Goal: Book appointment/travel/reservation

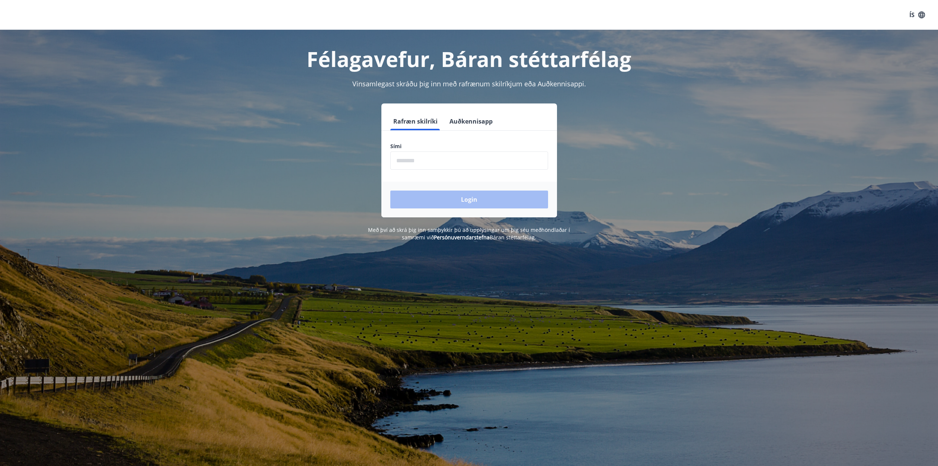
click at [424, 167] on input "phone" at bounding box center [469, 160] width 158 height 18
type input "********"
drag, startPoint x: 457, startPoint y: 204, endPoint x: 470, endPoint y: 206, distance: 13.1
click at [457, 204] on button "Login" at bounding box center [469, 199] width 158 height 18
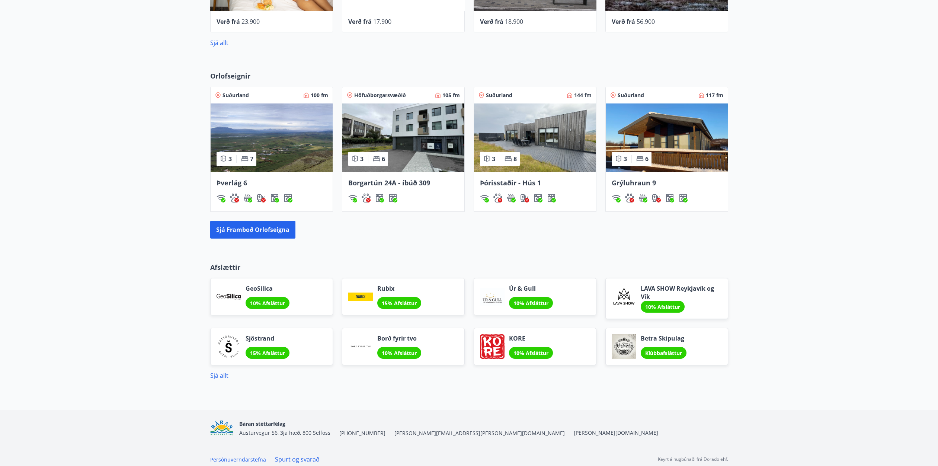
scroll to position [409, 0]
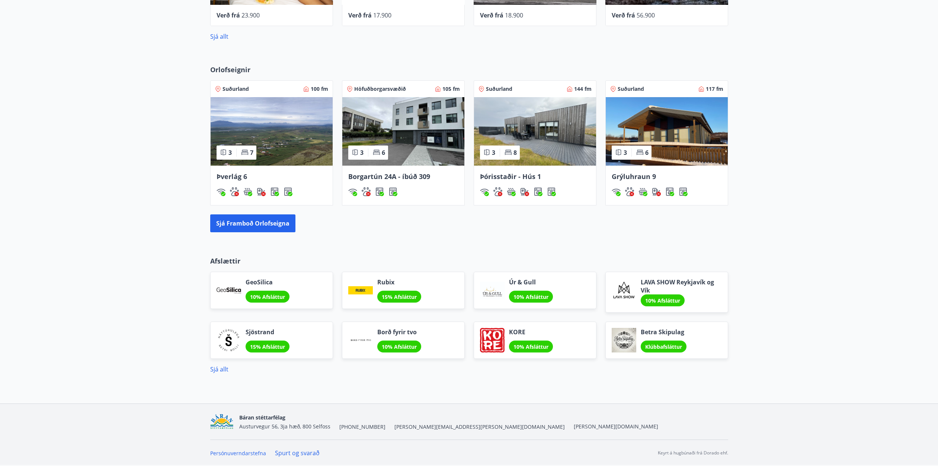
click at [226, 71] on div "Suðurland 100 fm 3 7 Þverlág 6" at bounding box center [267, 138] width 132 height 134
click at [541, 120] on img at bounding box center [535, 131] width 122 height 68
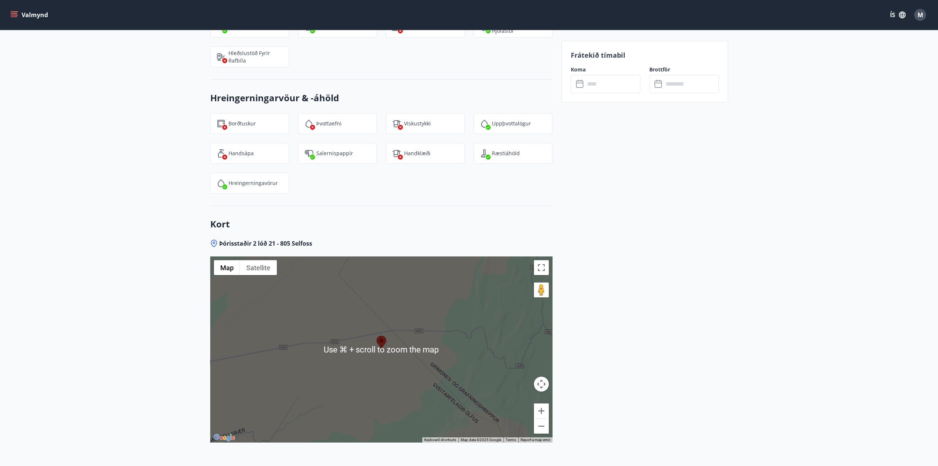
scroll to position [1513, 0]
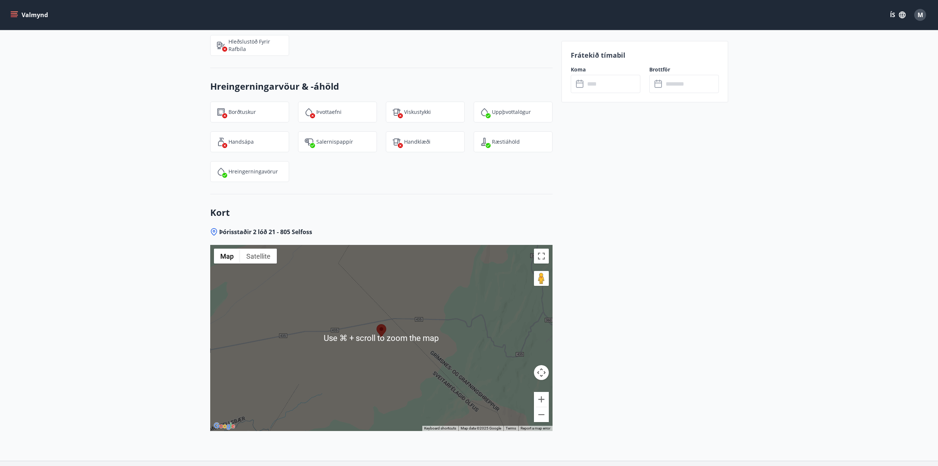
click at [393, 296] on div at bounding box center [381, 338] width 342 height 186
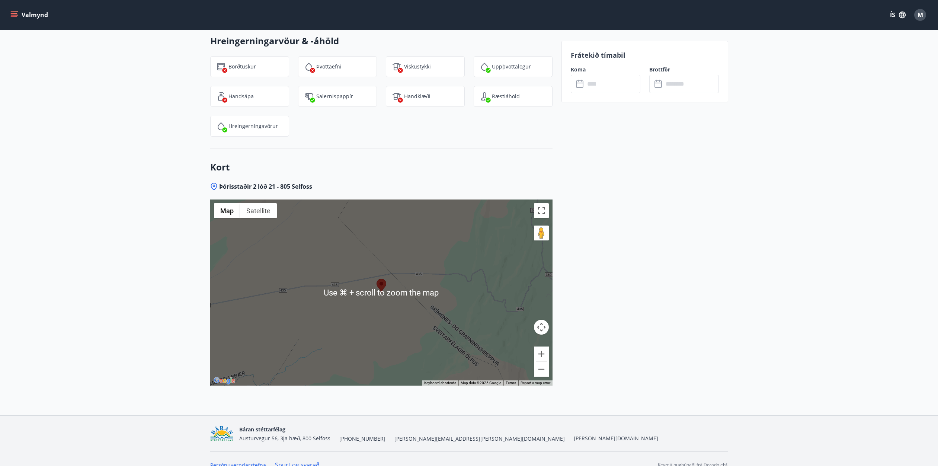
scroll to position [1561, 0]
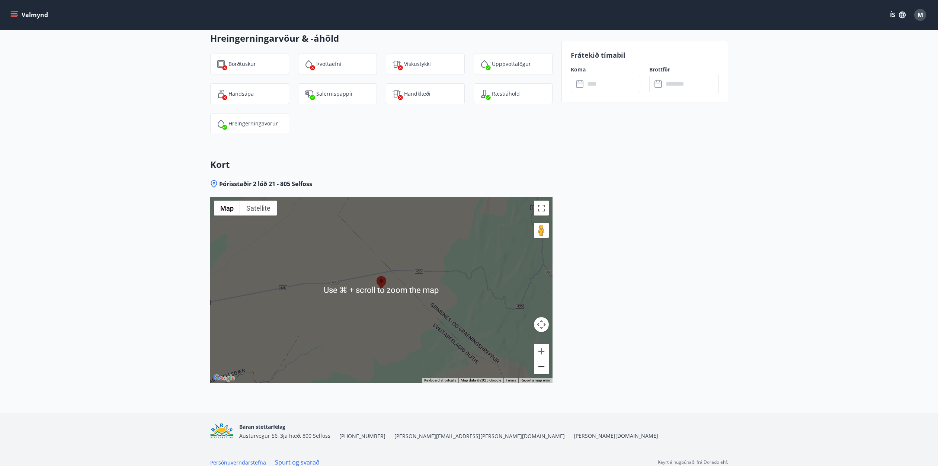
click at [541, 359] on button "Zoom out" at bounding box center [541, 366] width 15 height 15
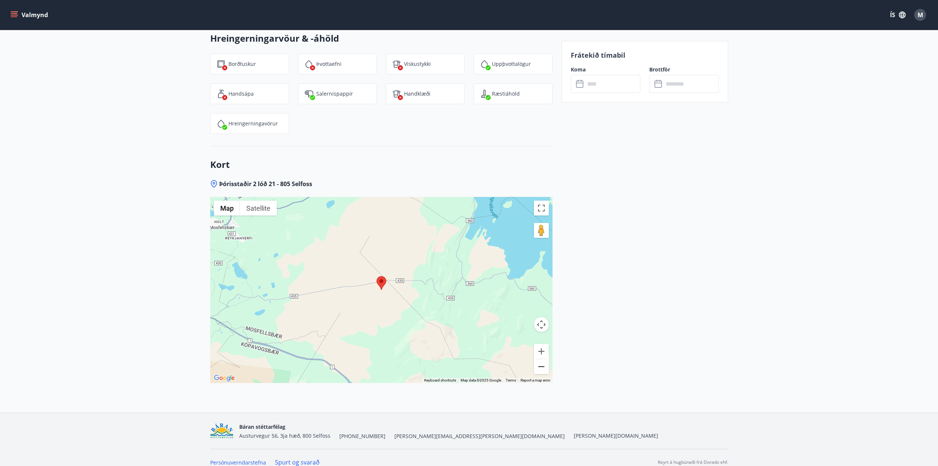
click at [541, 359] on button "Zoom out" at bounding box center [541, 366] width 15 height 15
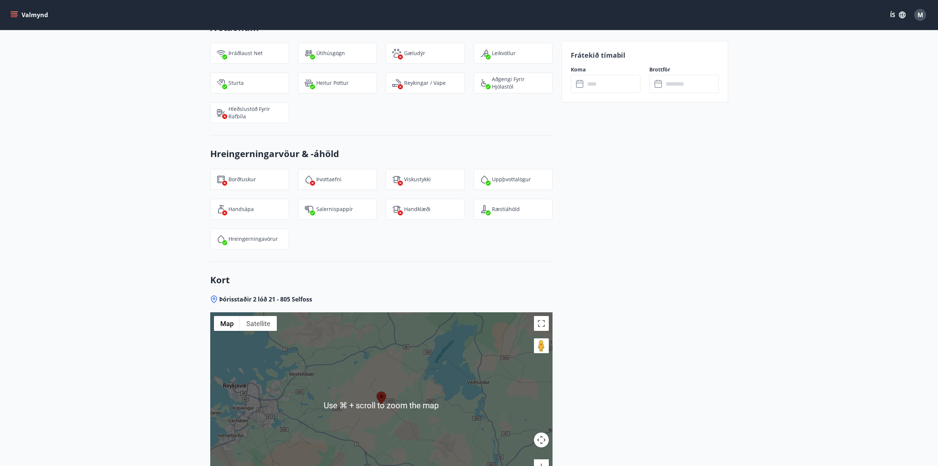
scroll to position [1561, 0]
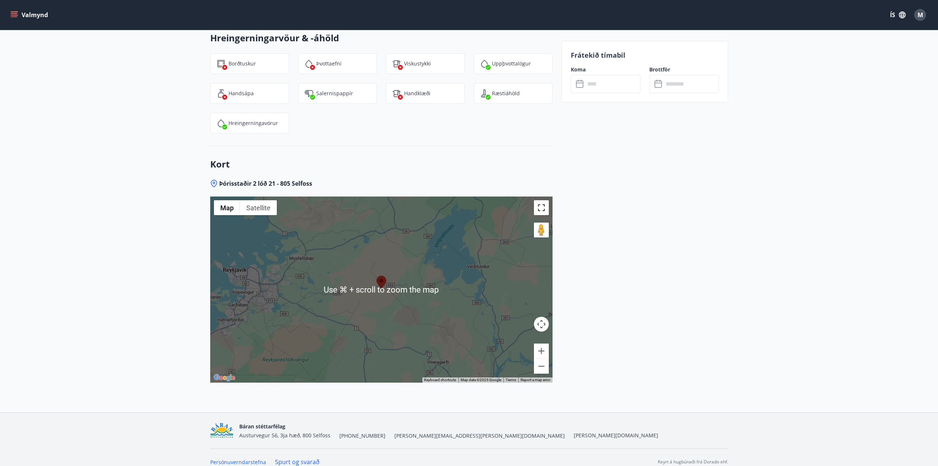
click at [540, 200] on button "Toggle fullscreen view" at bounding box center [541, 207] width 15 height 15
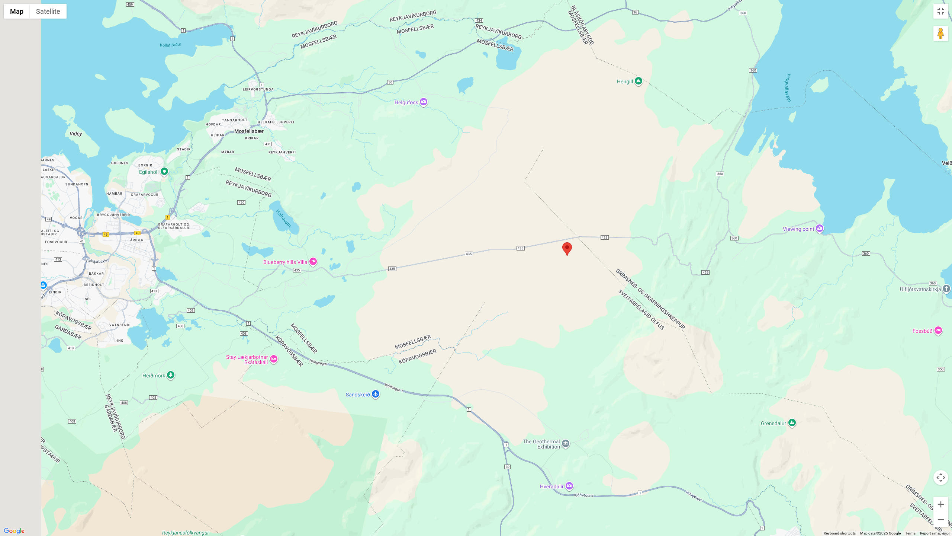
drag, startPoint x: 226, startPoint y: 307, endPoint x: 402, endPoint y: 295, distance: 175.9
click at [402, 295] on div at bounding box center [476, 268] width 952 height 536
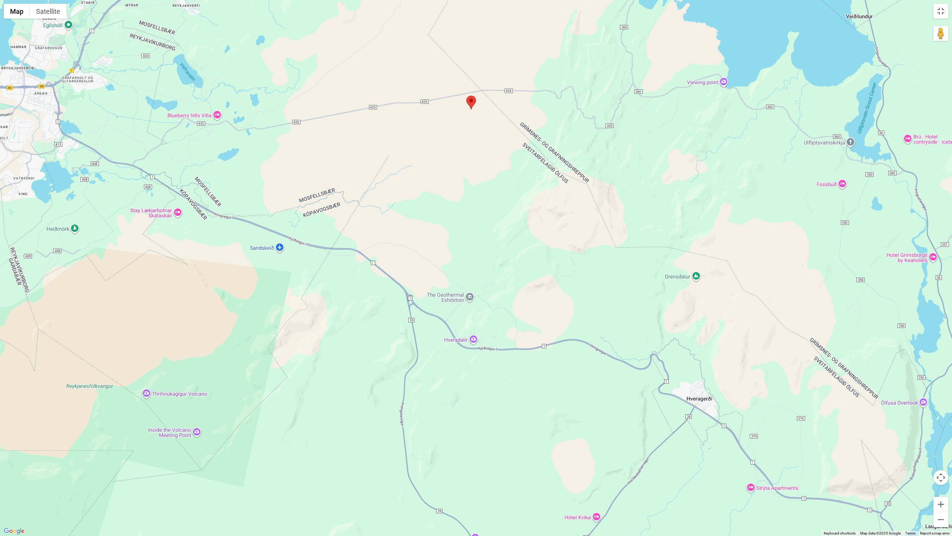
drag, startPoint x: 695, startPoint y: 354, endPoint x: 585, endPoint y: 203, distance: 186.9
click at [585, 203] on div at bounding box center [476, 268] width 952 height 536
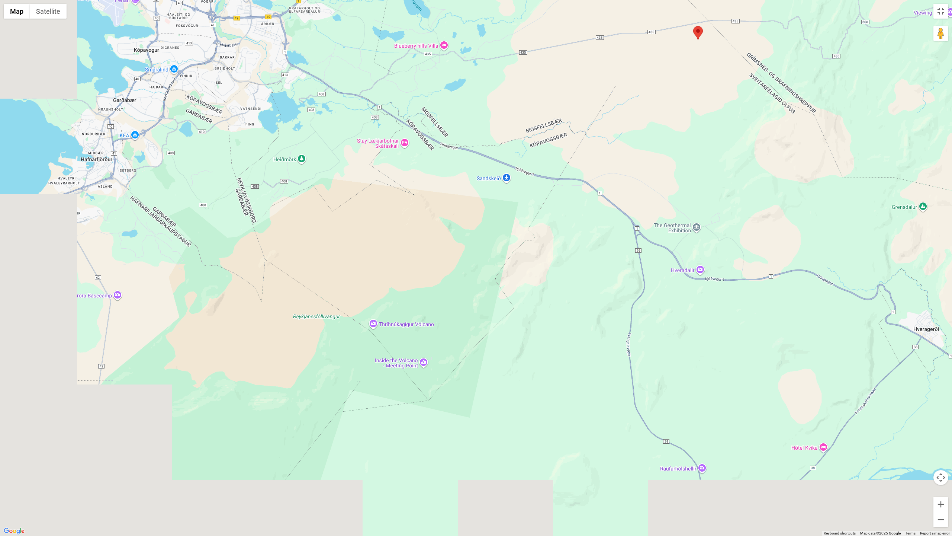
drag, startPoint x: 528, startPoint y: 407, endPoint x: 755, endPoint y: 336, distance: 237.6
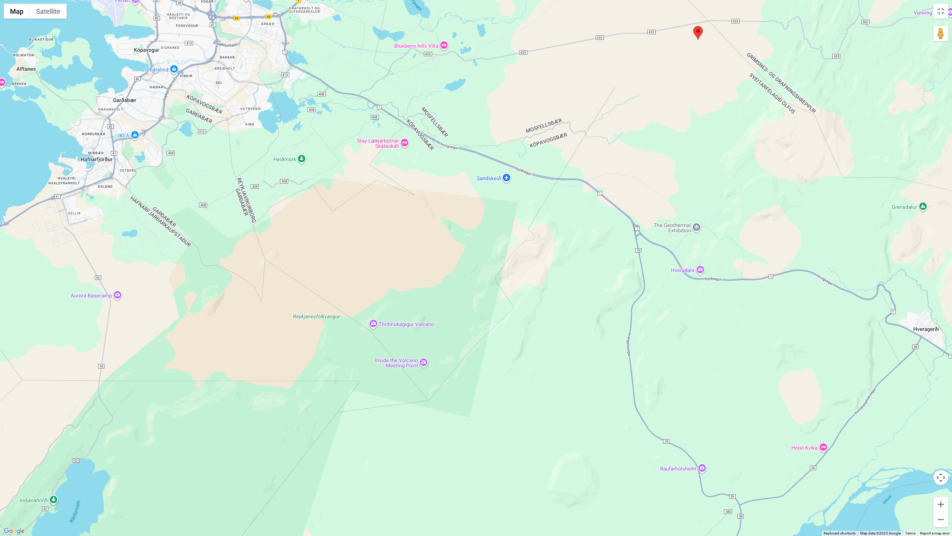
click at [755, 336] on div at bounding box center [476, 268] width 952 height 536
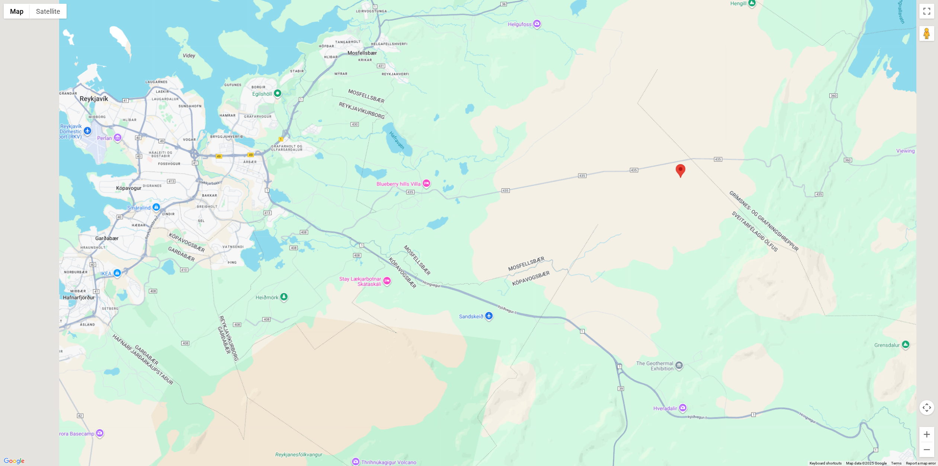
scroll to position [0, 0]
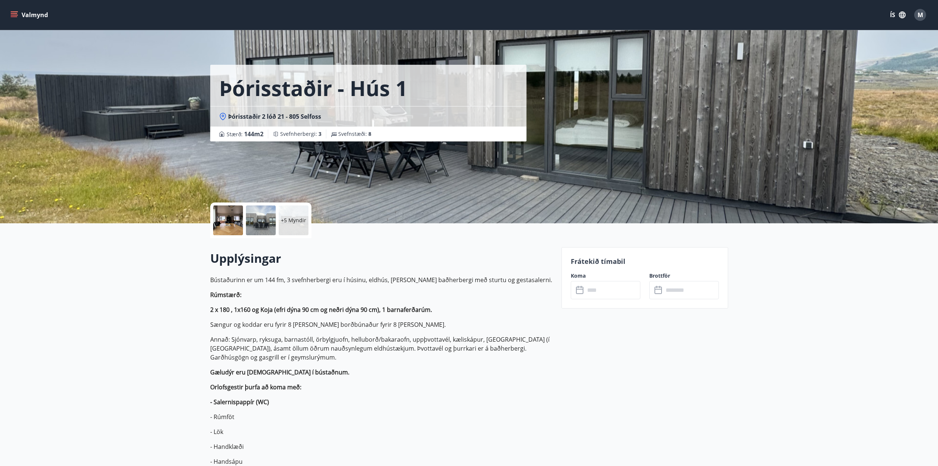
click at [593, 88] on div "Þórisstaðir - Hús 1 Þórisstaðir 2 lóð 21 - 805 Selfoss Stærð : 144 m2 Svefnherb…" at bounding box center [469, 111] width 518 height 223
click at [236, 224] on div at bounding box center [228, 220] width 30 height 30
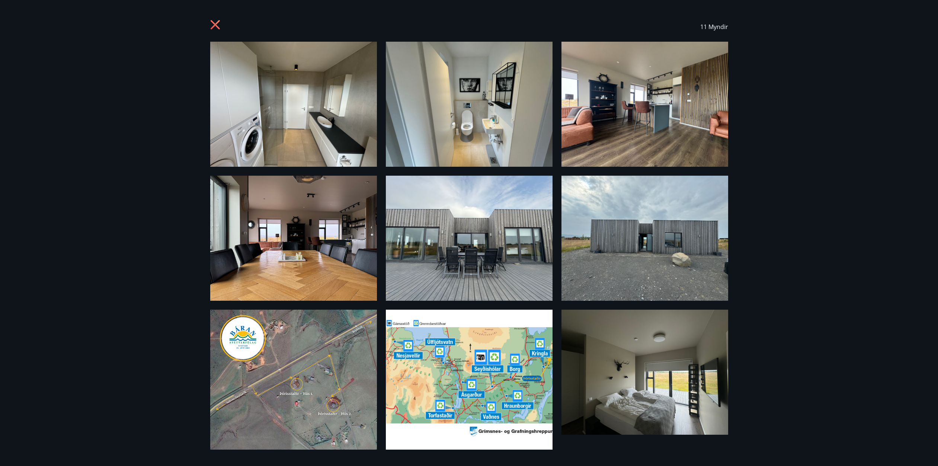
click at [634, 110] on img at bounding box center [644, 104] width 167 height 125
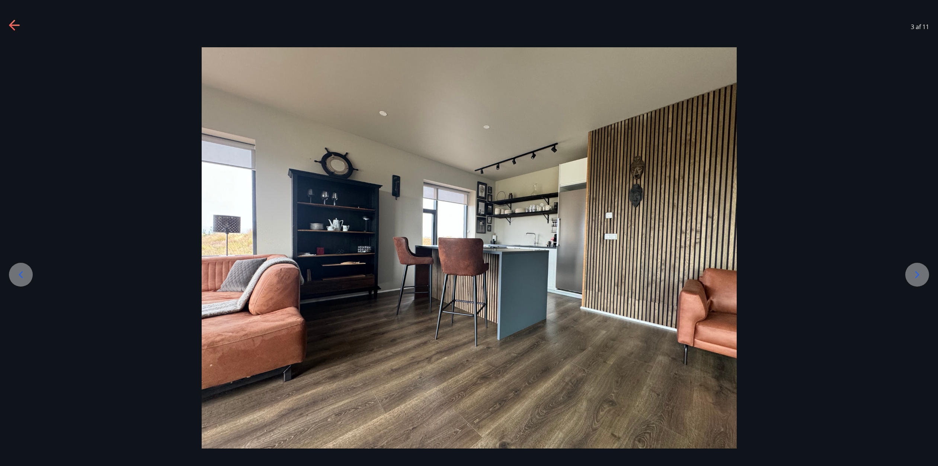
click at [17, 25] on icon at bounding box center [14, 25] width 10 height 1
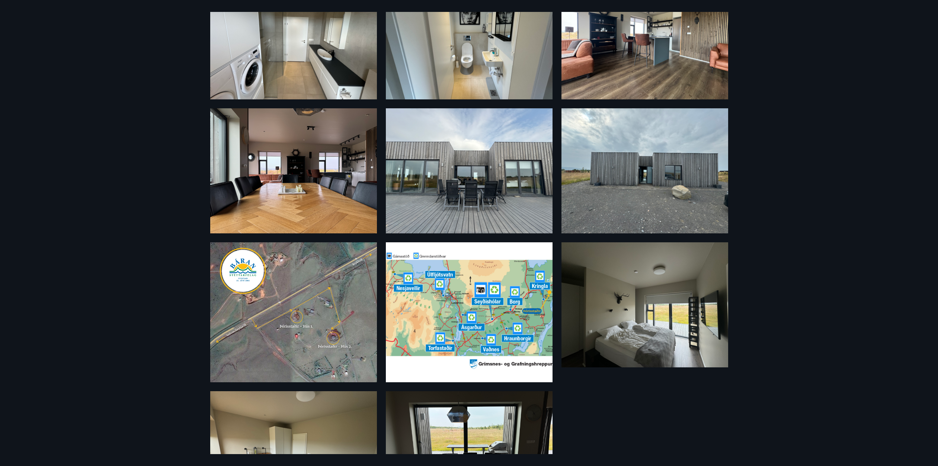
scroll to position [132, 0]
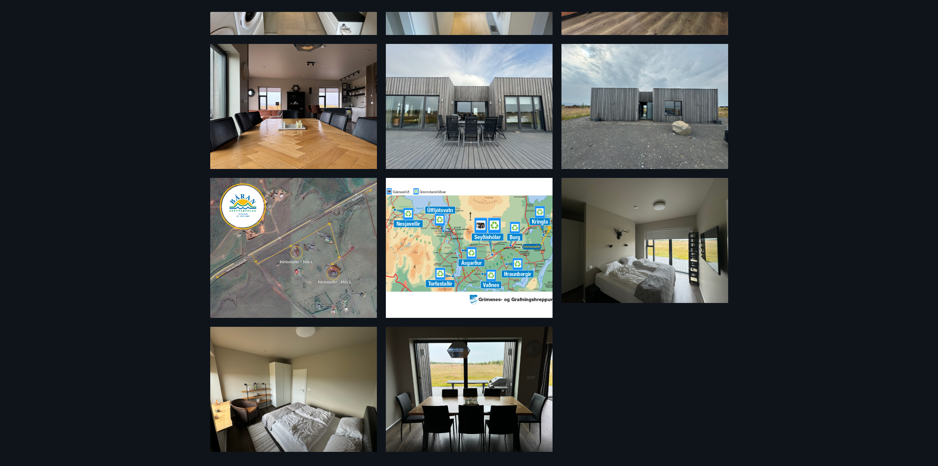
click at [488, 380] on img at bounding box center [469, 389] width 167 height 125
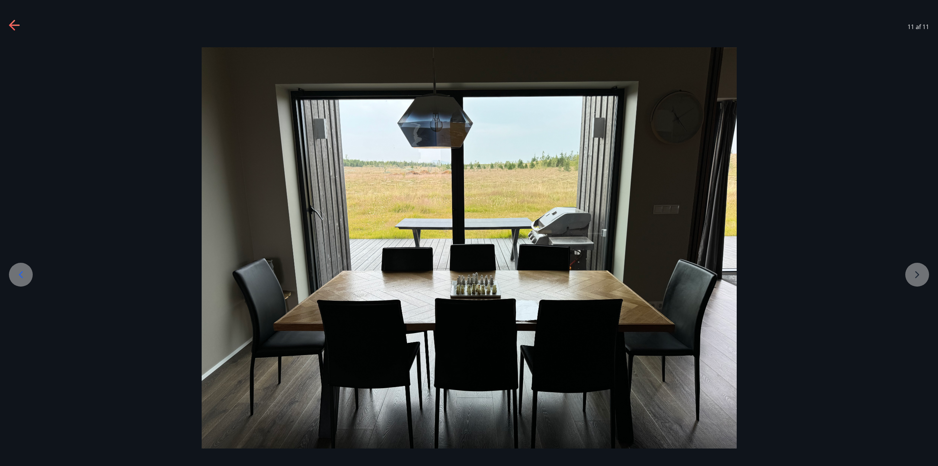
click at [920, 276] on div at bounding box center [469, 247] width 938 height 401
click at [912, 277] on div at bounding box center [469, 247] width 938 height 401
click at [13, 29] on icon at bounding box center [12, 25] width 6 height 10
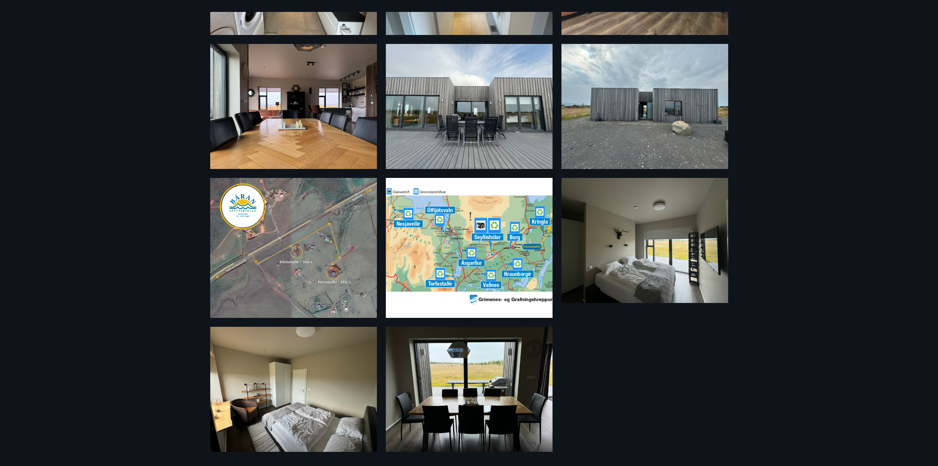
scroll to position [0, 0]
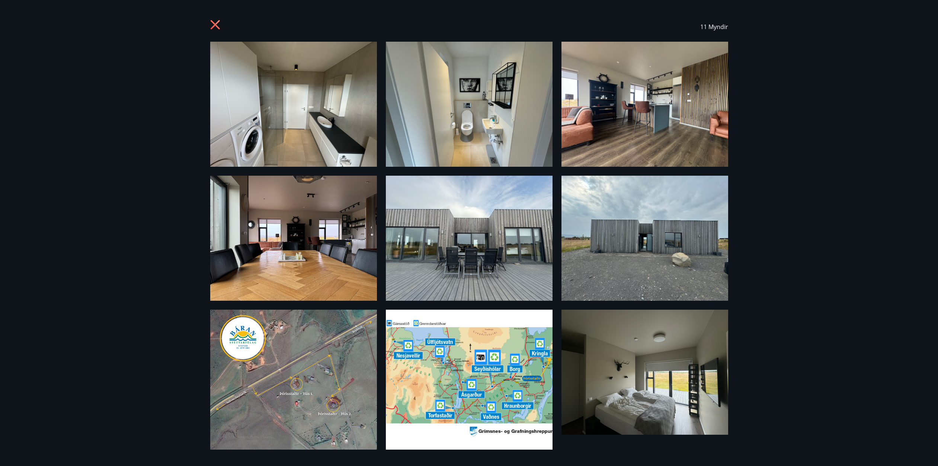
click at [308, 244] on img at bounding box center [293, 238] width 167 height 125
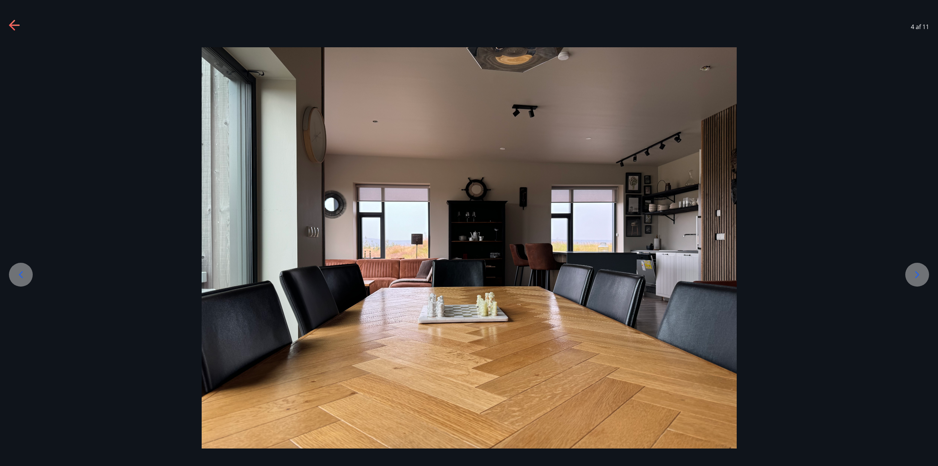
click at [10, 25] on icon at bounding box center [12, 25] width 6 height 10
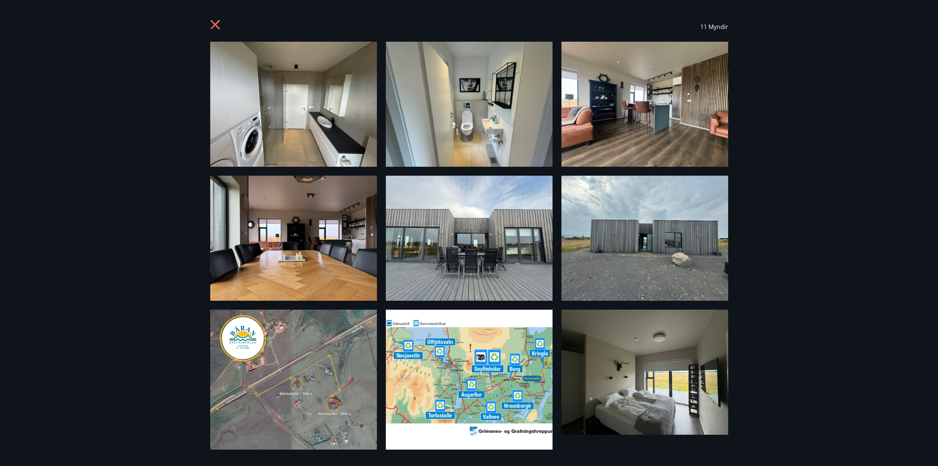
click at [697, 385] on img at bounding box center [644, 371] width 167 height 125
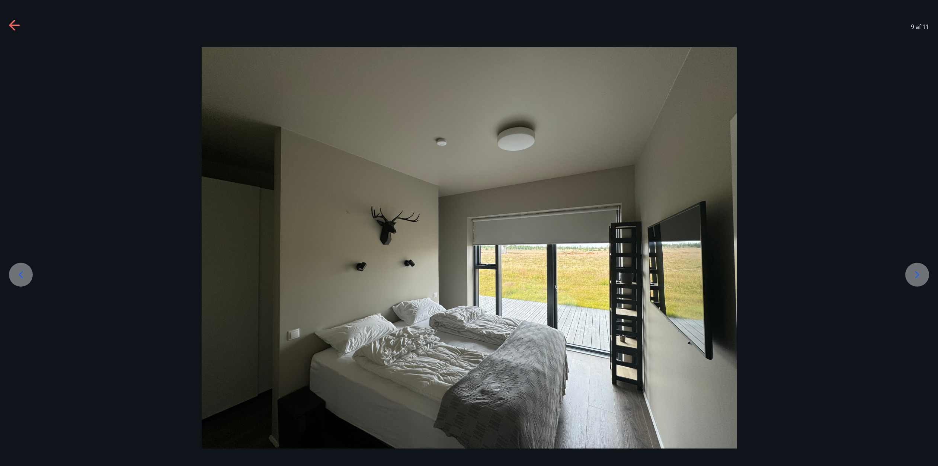
click at [11, 25] on icon at bounding box center [14, 25] width 10 height 1
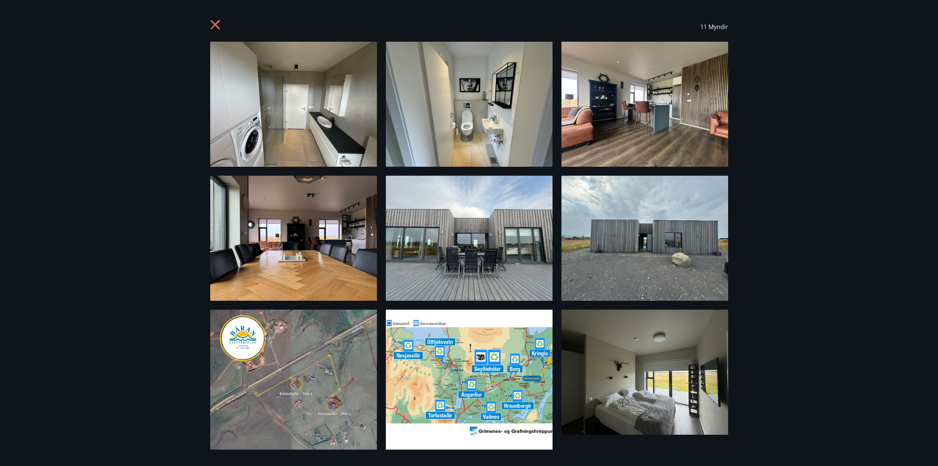
scroll to position [132, 0]
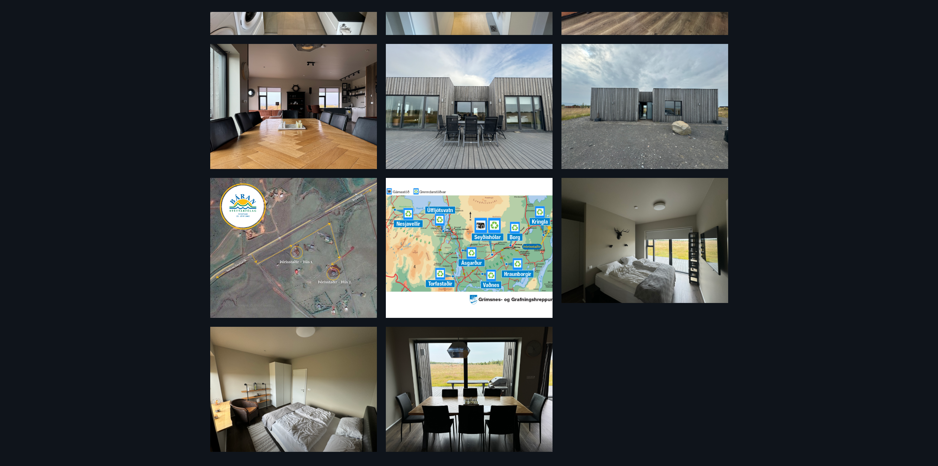
click at [435, 405] on img at bounding box center [469, 389] width 167 height 125
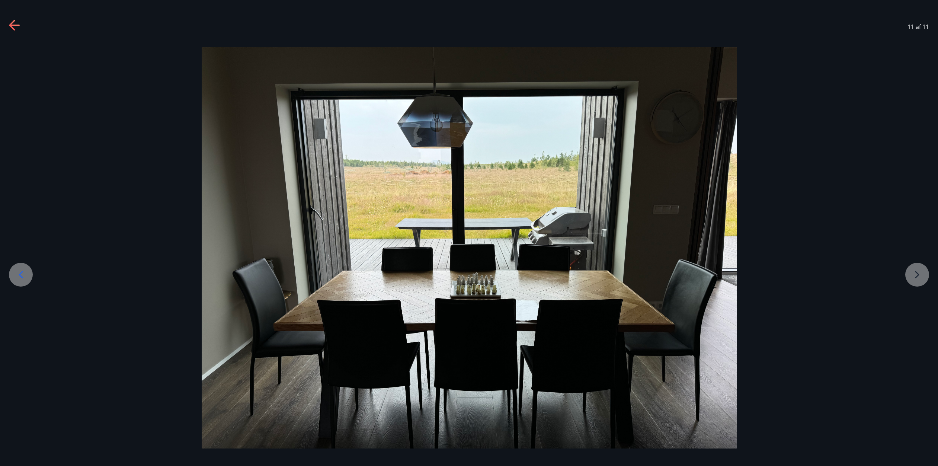
click at [14, 26] on icon at bounding box center [15, 26] width 12 height 12
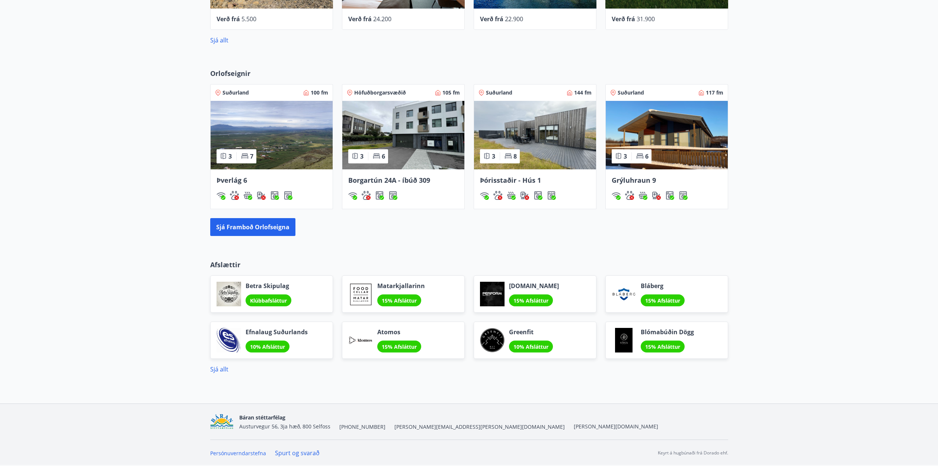
scroll to position [405, 0]
click at [640, 93] on span "Suðurland" at bounding box center [630, 92] width 26 height 7
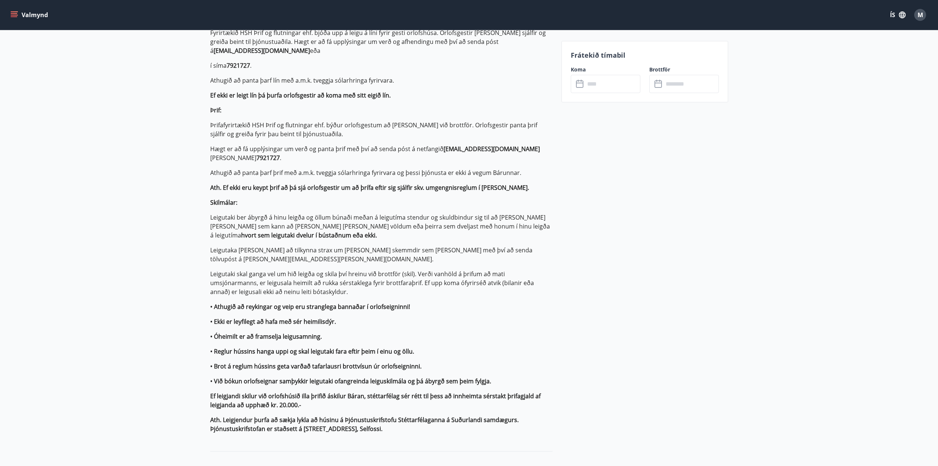
scroll to position [497, 0]
drag, startPoint x: 441, startPoint y: 148, endPoint x: 512, endPoint y: 150, distance: 70.7
click at [512, 150] on p "Hægt er að fá upplýsingar um verð og panta þrif með því að senda póst á netfang…" at bounding box center [381, 153] width 342 height 18
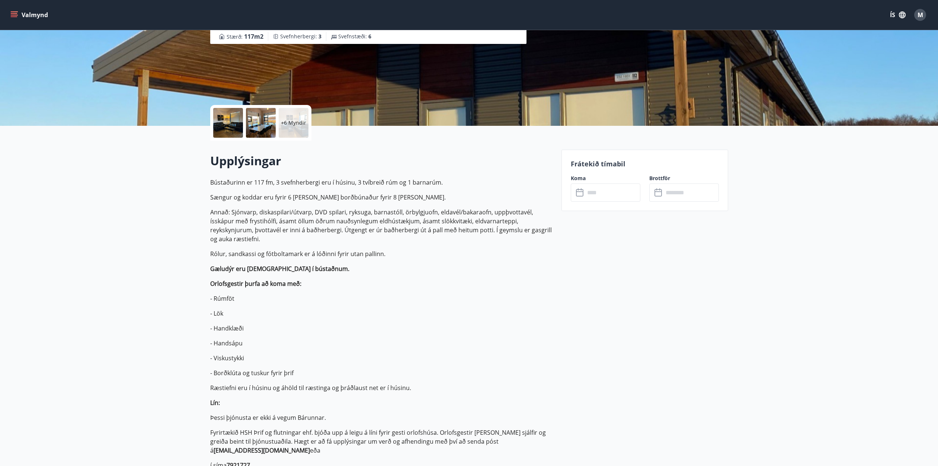
scroll to position [0, 0]
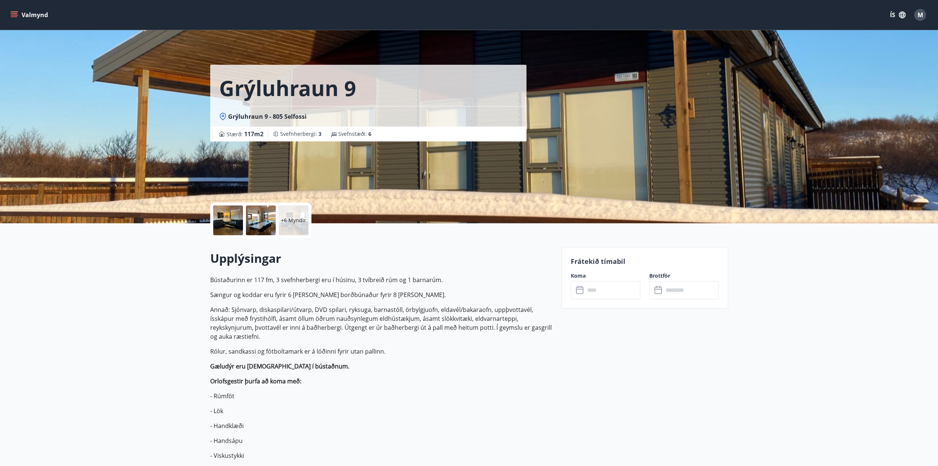
drag, startPoint x: 25, startPoint y: 13, endPoint x: 29, endPoint y: 13, distance: 4.5
click at [25, 13] on button "Valmynd" at bounding box center [30, 14] width 42 height 13
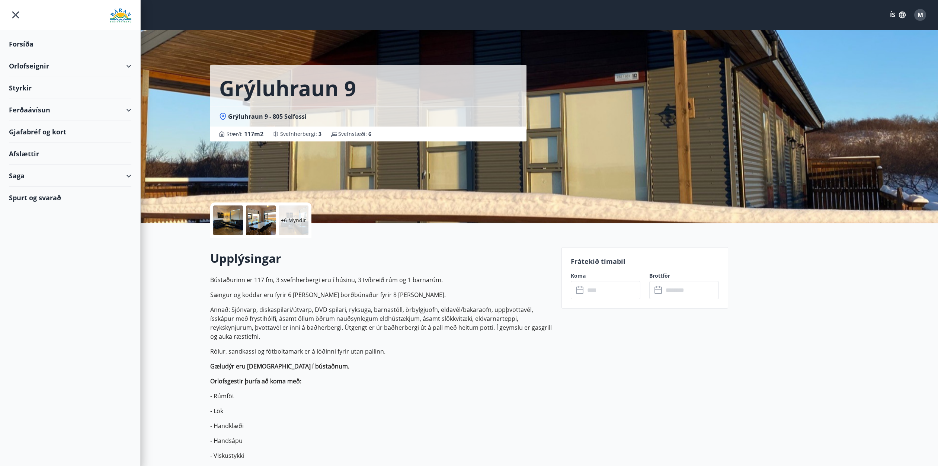
drag, startPoint x: 557, startPoint y: 286, endPoint x: 525, endPoint y: 300, distance: 35.6
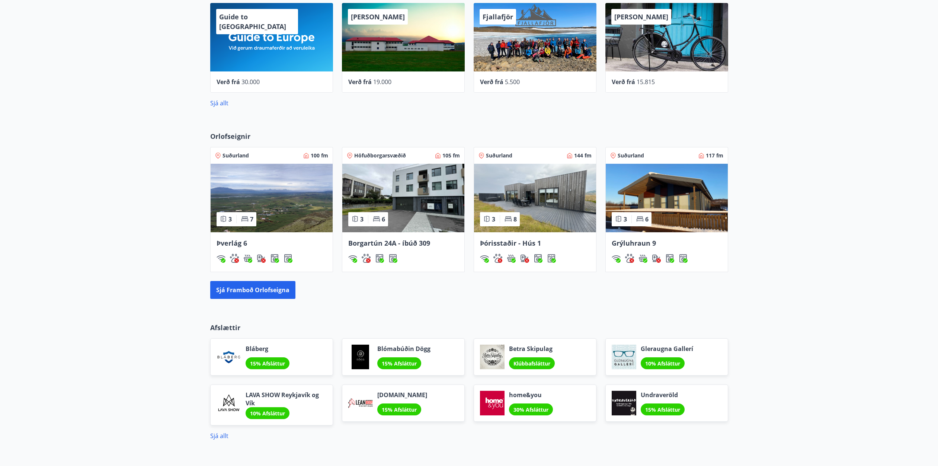
scroll to position [409, 0]
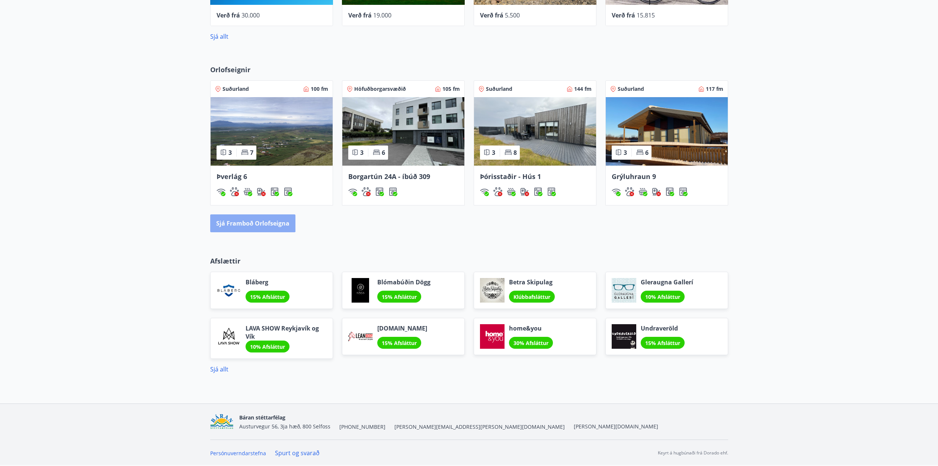
click at [251, 220] on button "Sjá framboð orlofseigna" at bounding box center [252, 223] width 85 height 18
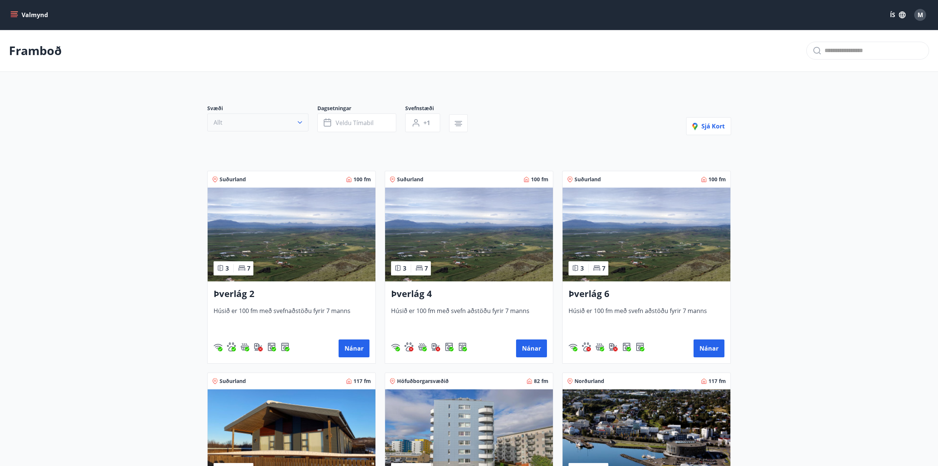
click at [278, 123] on button "Allt" at bounding box center [257, 122] width 101 height 18
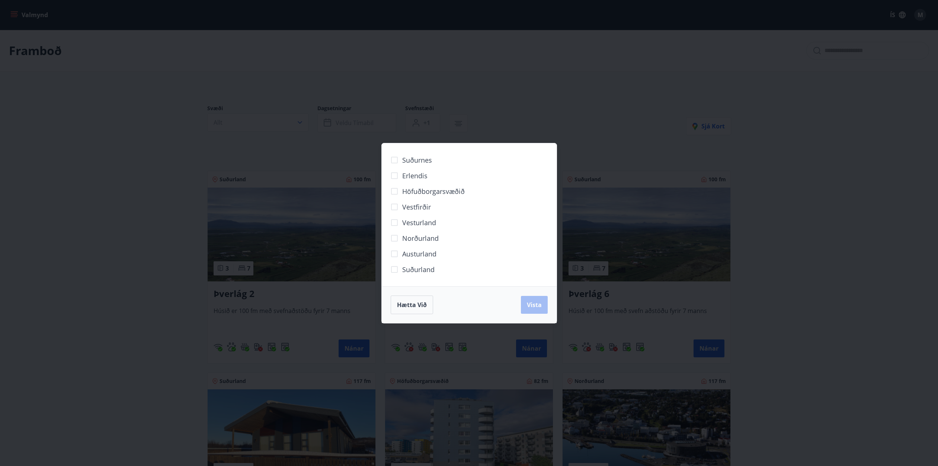
drag, startPoint x: 104, startPoint y: 240, endPoint x: 119, endPoint y: 238, distance: 15.8
click at [104, 240] on div "Suðurnes Erlendis Höfuðborgarsvæðið [GEOGRAPHIC_DATA] [GEOGRAPHIC_DATA] [GEOGRA…" at bounding box center [469, 233] width 938 height 466
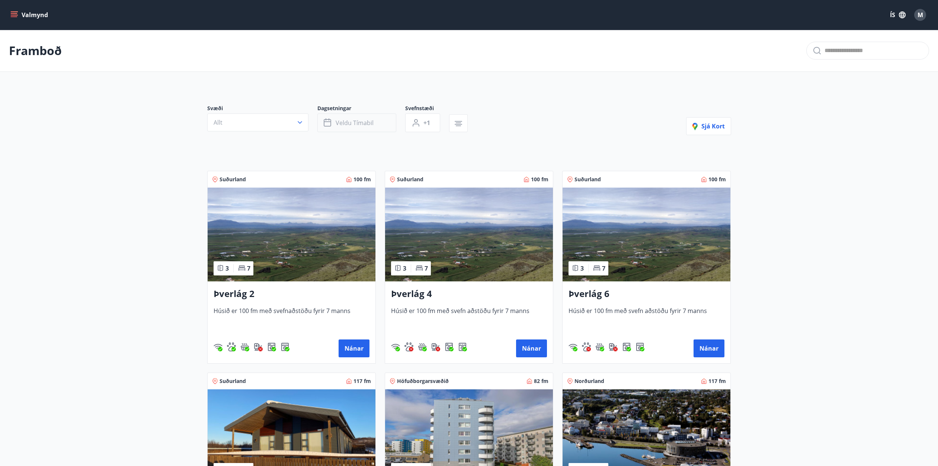
click at [351, 120] on span "Veldu tímabil" at bounding box center [354, 123] width 38 height 8
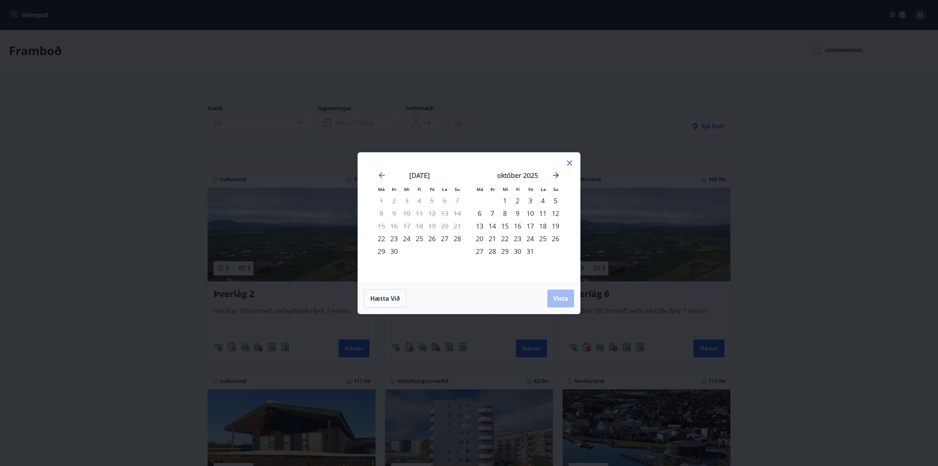
click at [556, 178] on icon "Move forward to switch to the next month." at bounding box center [555, 175] width 9 height 9
click at [557, 177] on icon "Move forward to switch to the next month." at bounding box center [555, 175] width 9 height 9
click at [492, 237] on div "23" at bounding box center [492, 238] width 13 height 13
drag, startPoint x: 564, startPoint y: 300, endPoint x: 586, endPoint y: 292, distance: 23.4
click at [564, 300] on span "Vista" at bounding box center [560, 298] width 15 height 8
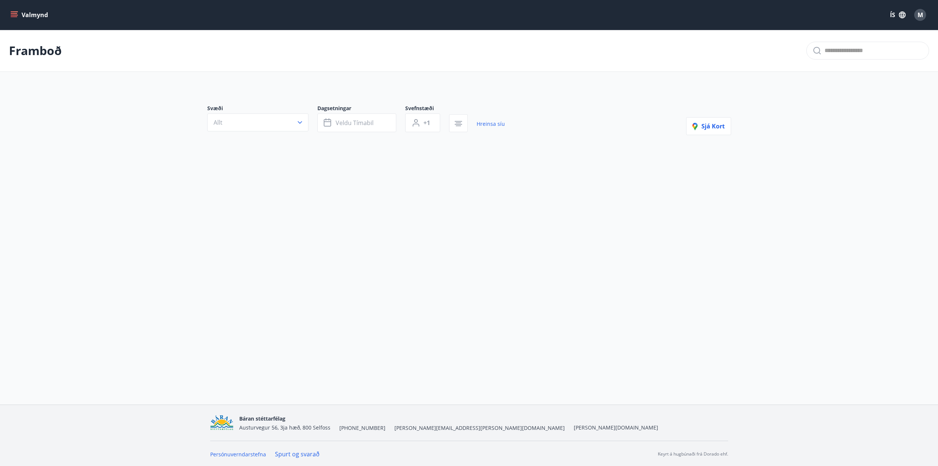
scroll to position [1, 0]
click at [366, 122] on span "Veldu tímabil" at bounding box center [354, 122] width 38 height 8
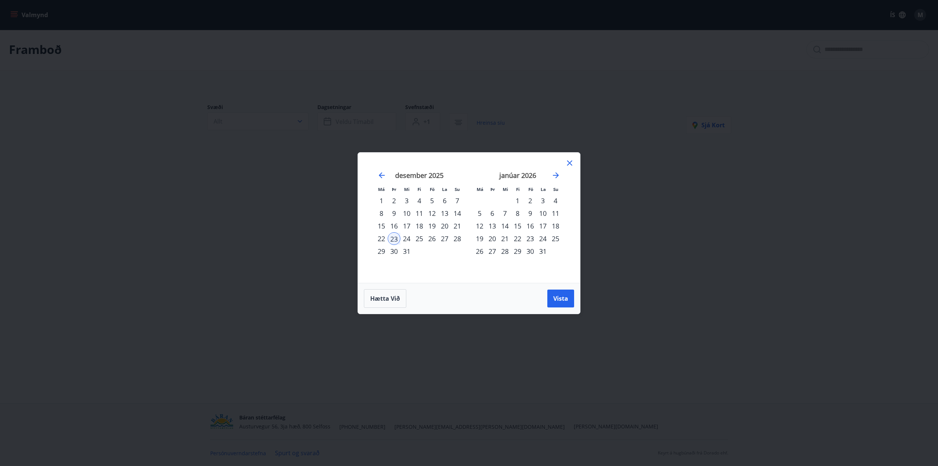
click at [396, 240] on div "23" at bounding box center [394, 238] width 13 height 13
drag, startPoint x: 563, startPoint y: 301, endPoint x: 561, endPoint y: 298, distance: 4.2
click at [563, 301] on span "Vista" at bounding box center [560, 298] width 15 height 8
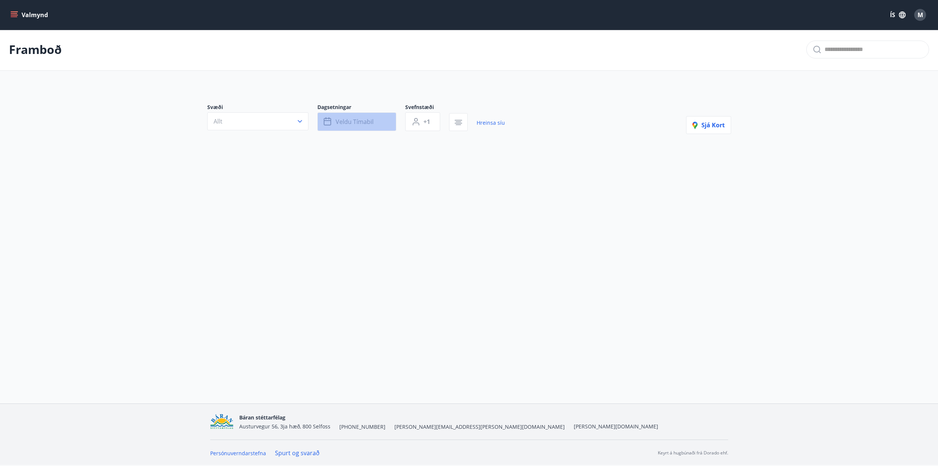
click at [341, 121] on span "Veldu tímabil" at bounding box center [354, 122] width 38 height 8
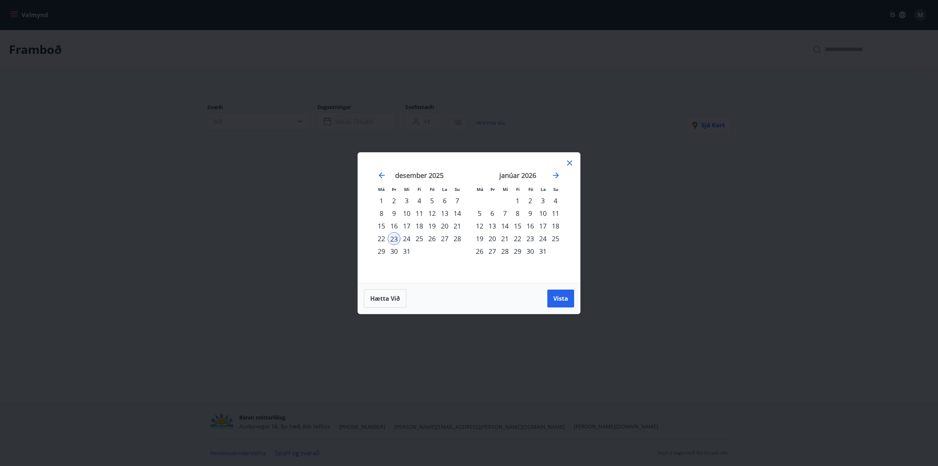
click at [420, 234] on div "25" at bounding box center [419, 238] width 13 height 13
click at [457, 239] on div "28" at bounding box center [457, 238] width 13 height 13
click at [395, 239] on div "23" at bounding box center [394, 238] width 13 height 13
drag, startPoint x: 405, startPoint y: 253, endPoint x: 411, endPoint y: 254, distance: 6.6
click at [405, 253] on div "31" at bounding box center [406, 251] width 13 height 13
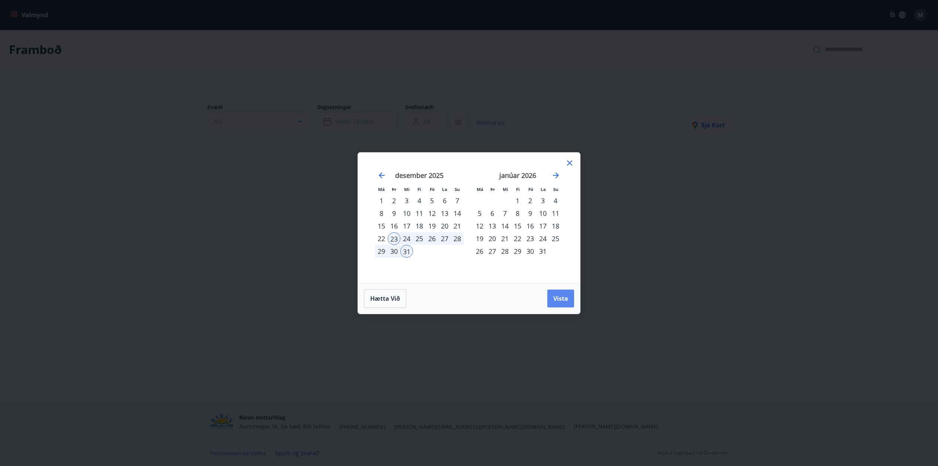
click at [559, 300] on span "Vista" at bounding box center [560, 298] width 15 height 8
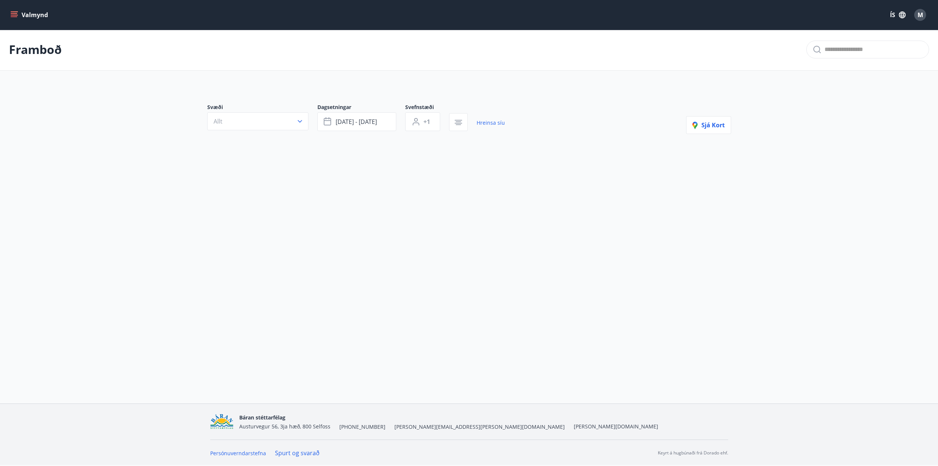
click at [423, 120] on span "+1" at bounding box center [426, 122] width 7 height 8
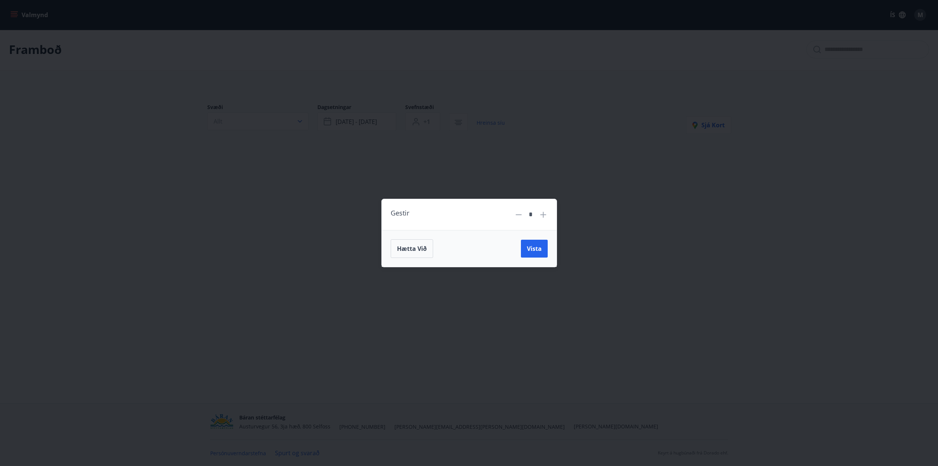
click at [541, 215] on icon at bounding box center [543, 214] width 9 height 9
drag, startPoint x: 541, startPoint y: 215, endPoint x: 540, endPoint y: 247, distance: 32.4
click at [541, 215] on icon at bounding box center [543, 214] width 9 height 9
type input "*"
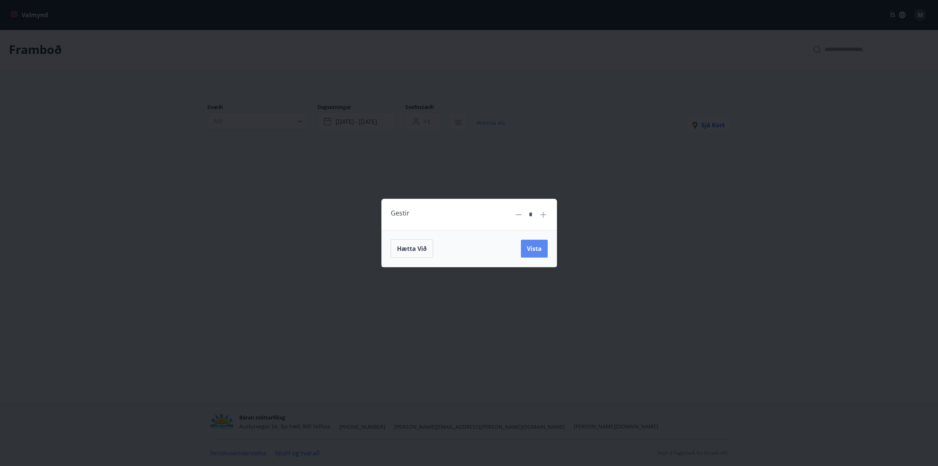
click at [539, 247] on span "Vista" at bounding box center [534, 248] width 15 height 8
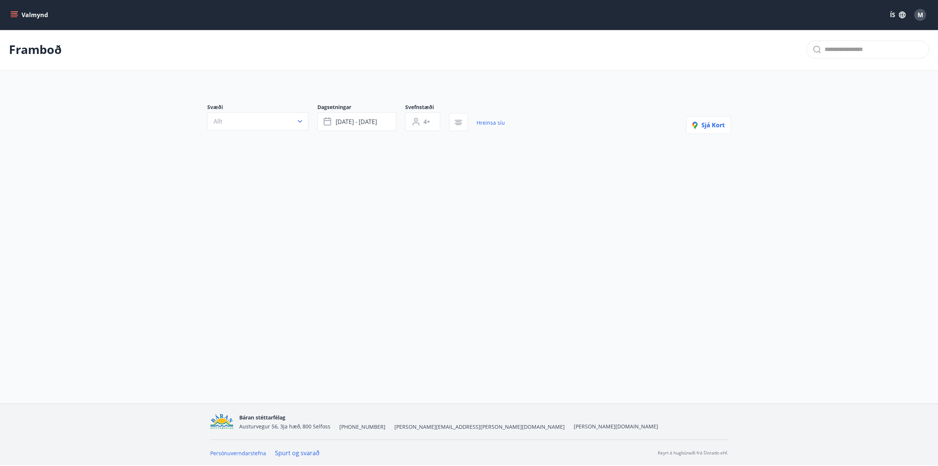
drag, startPoint x: 437, startPoint y: 270, endPoint x: 441, endPoint y: 270, distance: 4.5
click at [436, 270] on div "Valmynd ÍS M Framboð Svæði Allt Dagsetningar [DATE] - [DATE] Svefnstæði 4+ Hrei…" at bounding box center [469, 201] width 938 height 404
click at [465, 123] on button "button" at bounding box center [458, 123] width 19 height 18
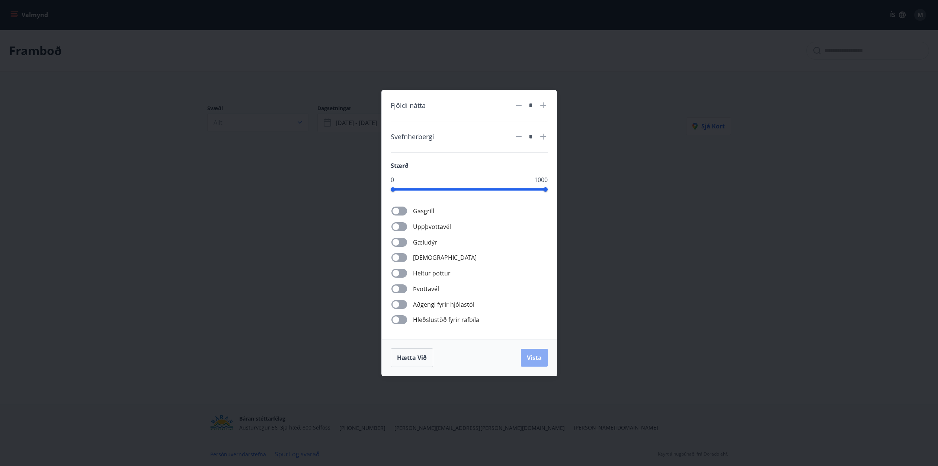
click at [532, 361] on span "Vista" at bounding box center [534, 357] width 15 height 8
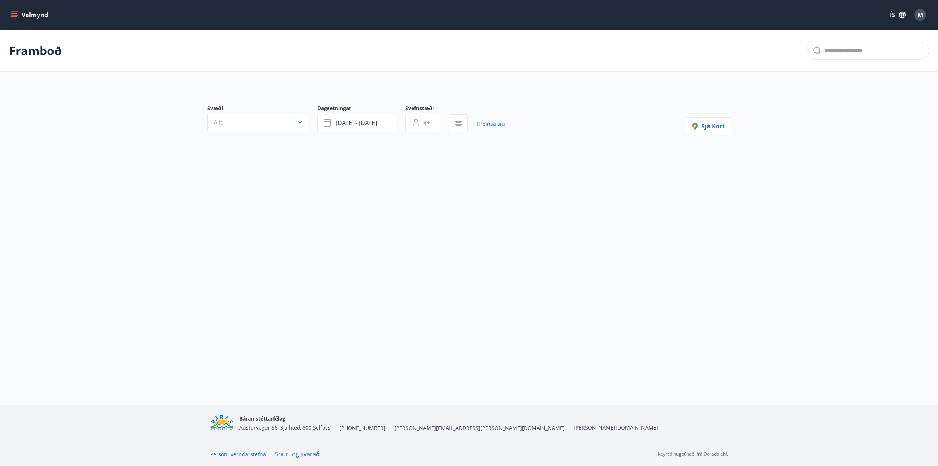
click at [224, 123] on button "Allt" at bounding box center [257, 122] width 101 height 18
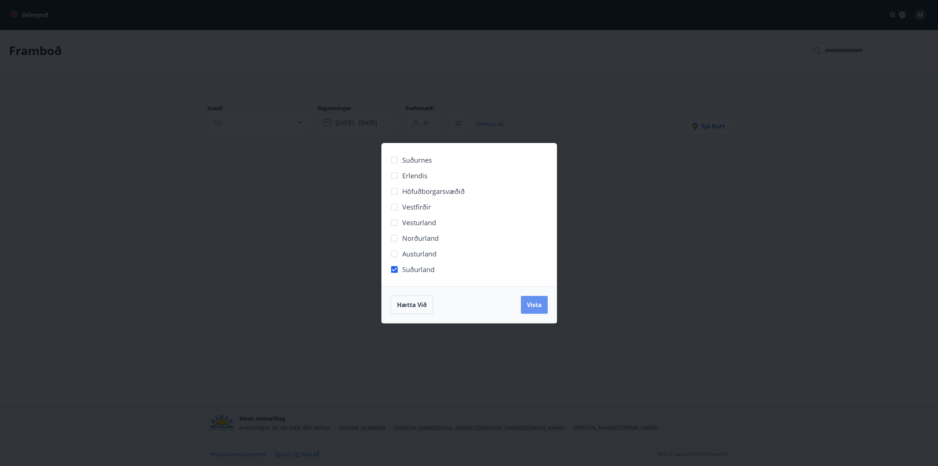
drag, startPoint x: 528, startPoint y: 306, endPoint x: 553, endPoint y: 309, distance: 25.2
click at [528, 306] on span "Vista" at bounding box center [534, 304] width 15 height 8
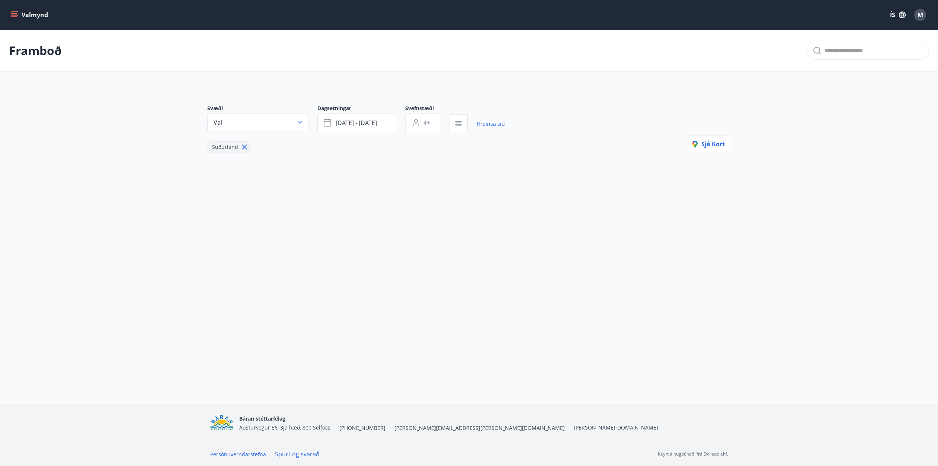
drag, startPoint x: 580, startPoint y: 115, endPoint x: 577, endPoint y: 119, distance: 5.4
click at [580, 116] on div "Svæði Val Dagsetningar [DATE] - [DATE] Svefnstæði 4+ Hreinsa síu Suðurland Sjá …" at bounding box center [469, 129] width 524 height 48
click at [576, 122] on div "Svæði Val Dagsetningar [DATE] - [DATE] Svefnstæði 4+ Hreinsa síu Suðurland Sjá …" at bounding box center [469, 129] width 524 height 48
click at [16, 13] on icon "menu" at bounding box center [14, 13] width 7 height 1
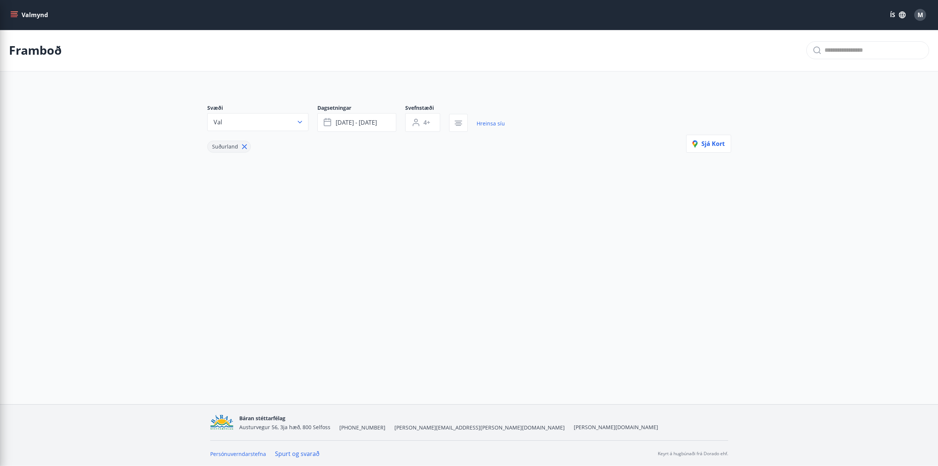
click at [393, 319] on div "Valmynd ÍS M Framboð Svæði Val Dagsetningar [DATE] - [DATE] Svefnstæði 4+ Hrein…" at bounding box center [469, 202] width 938 height 404
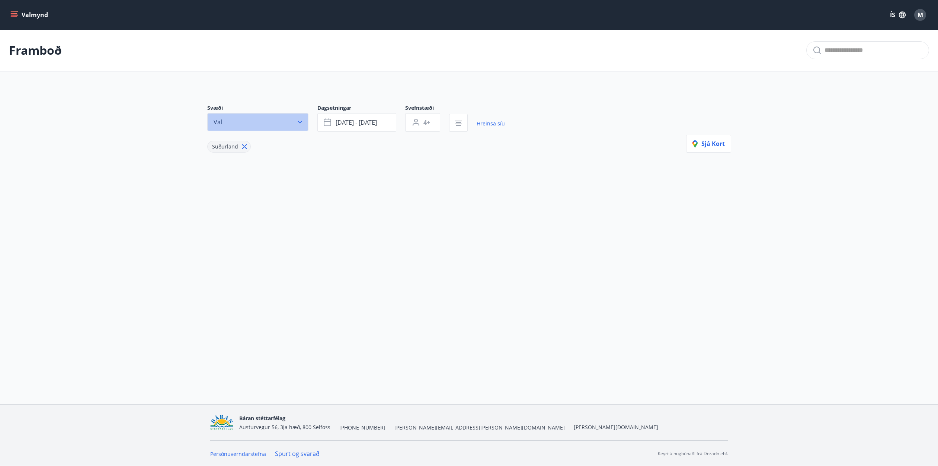
click at [250, 125] on button "Val" at bounding box center [257, 122] width 101 height 18
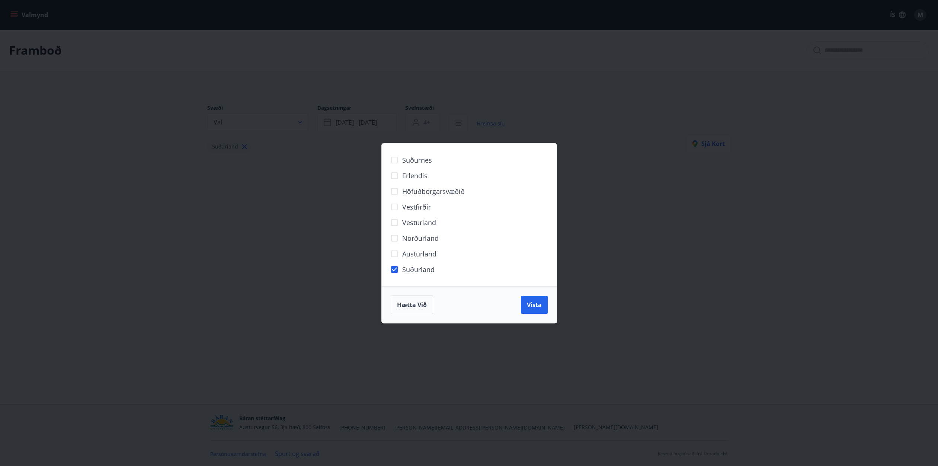
click at [414, 255] on span "Austurland" at bounding box center [419, 254] width 34 height 10
click at [524, 305] on button "Vista" at bounding box center [534, 305] width 27 height 18
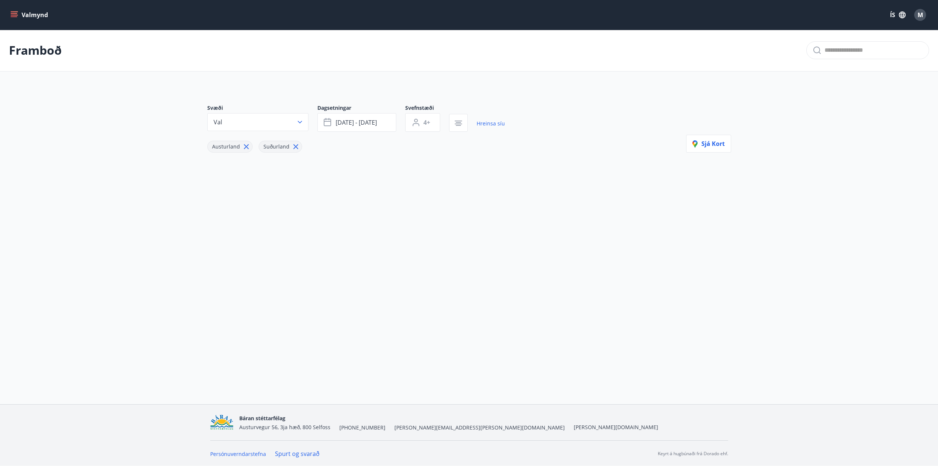
click at [23, 13] on button "Valmynd" at bounding box center [30, 14] width 42 height 13
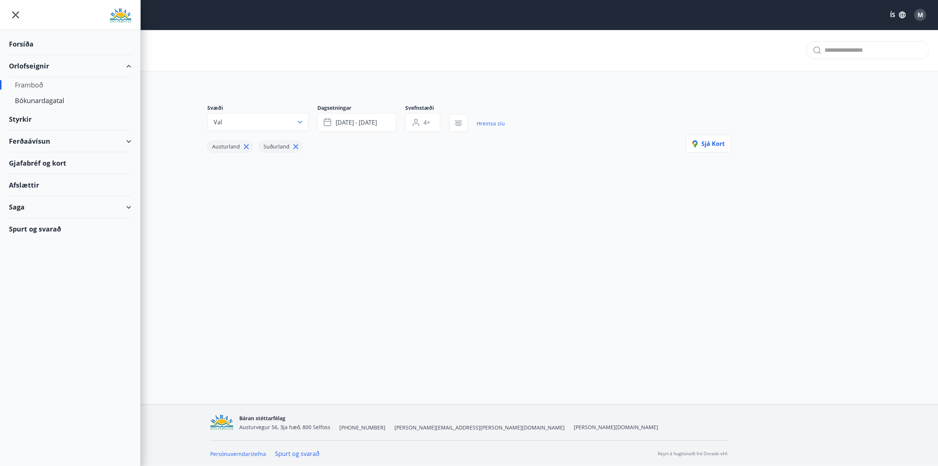
drag, startPoint x: 12, startPoint y: 17, endPoint x: 74, endPoint y: 5, distance: 63.2
click at [12, 17] on icon "menu" at bounding box center [15, 14] width 13 height 13
